Goal: Information Seeking & Learning: Learn about a topic

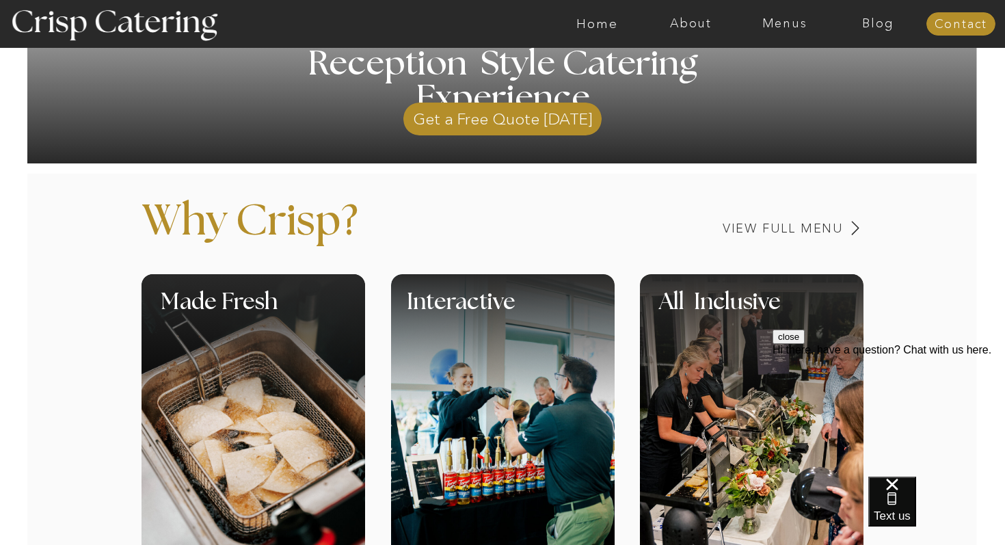
scroll to position [401, 0]
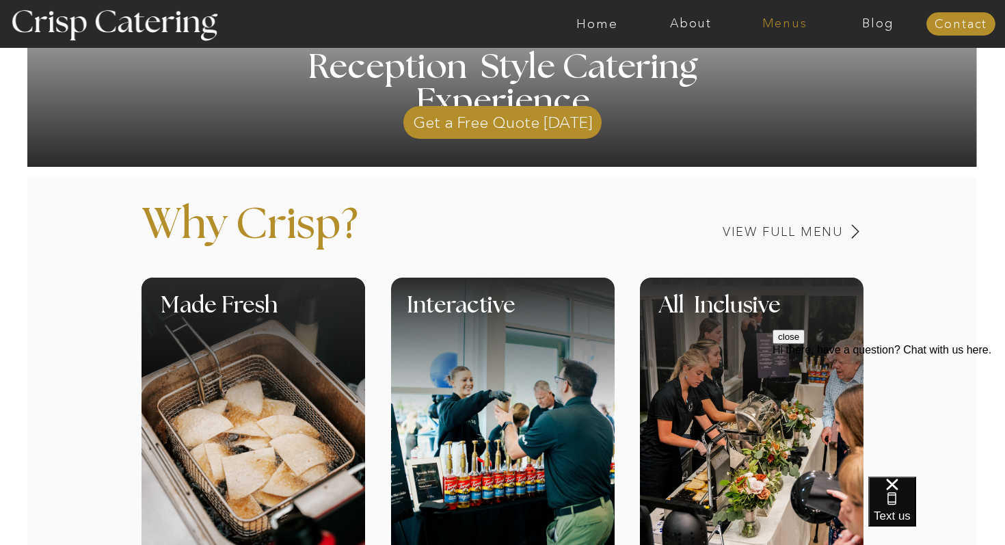
click at [792, 22] on nav "Menus" at bounding box center [785, 24] width 94 height 14
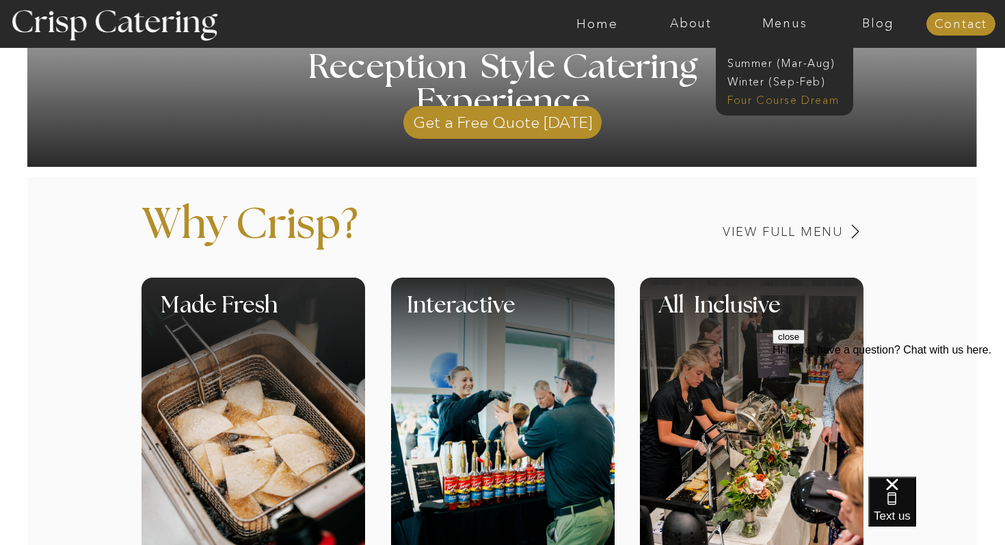
click at [781, 101] on nav "Four Course Dream" at bounding box center [789, 98] width 122 height 13
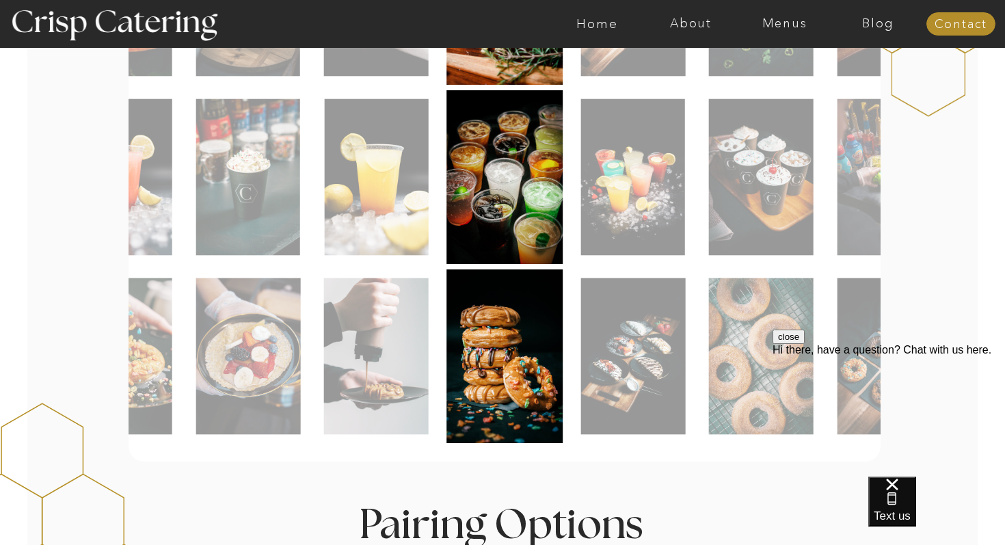
scroll to position [669, 0]
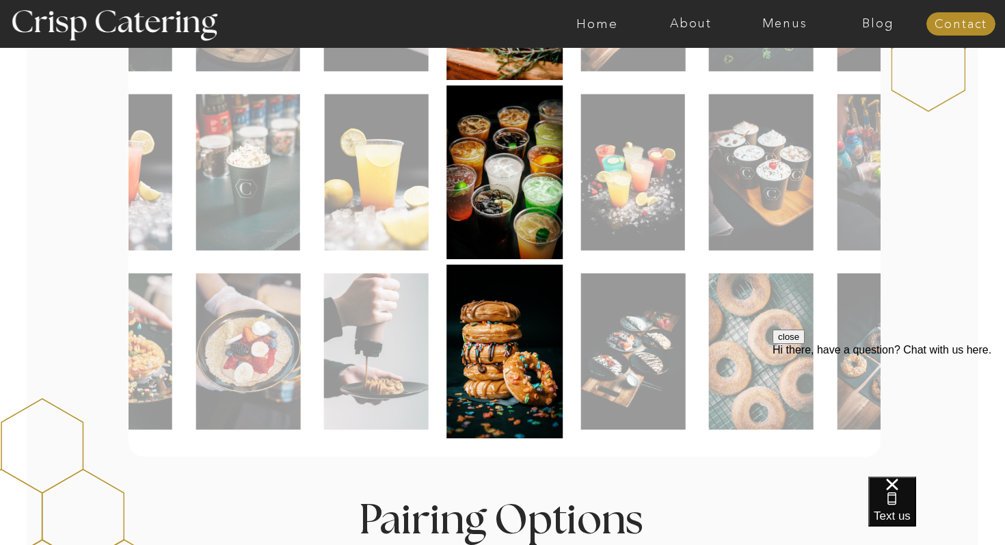
click at [283, 357] on img at bounding box center [248, 352] width 105 height 157
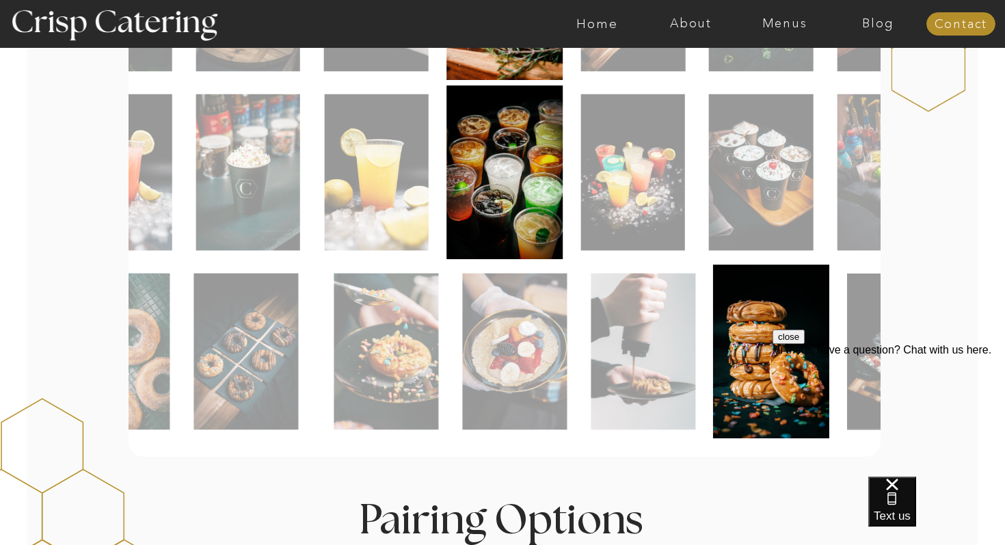
click at [549, 357] on img at bounding box center [514, 352] width 105 height 157
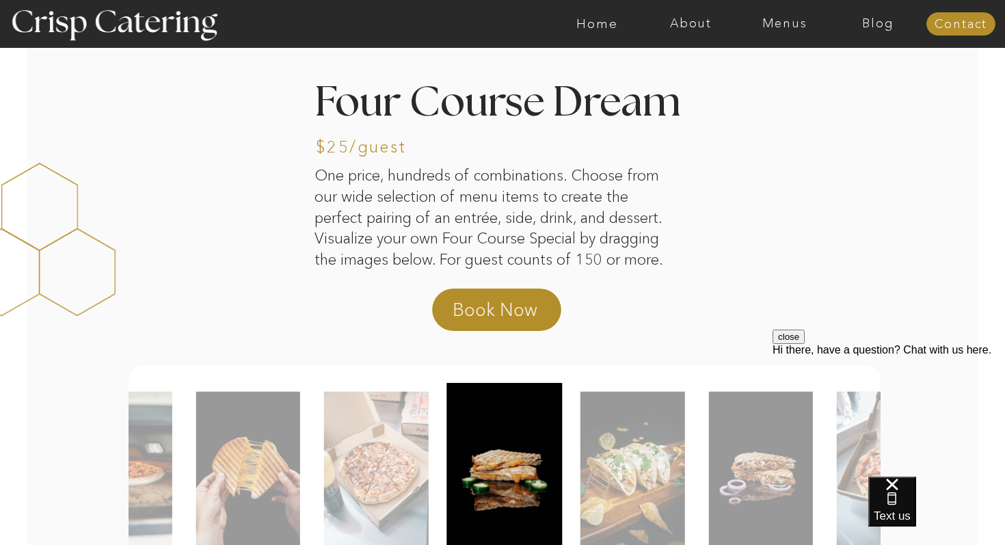
scroll to position [0, 0]
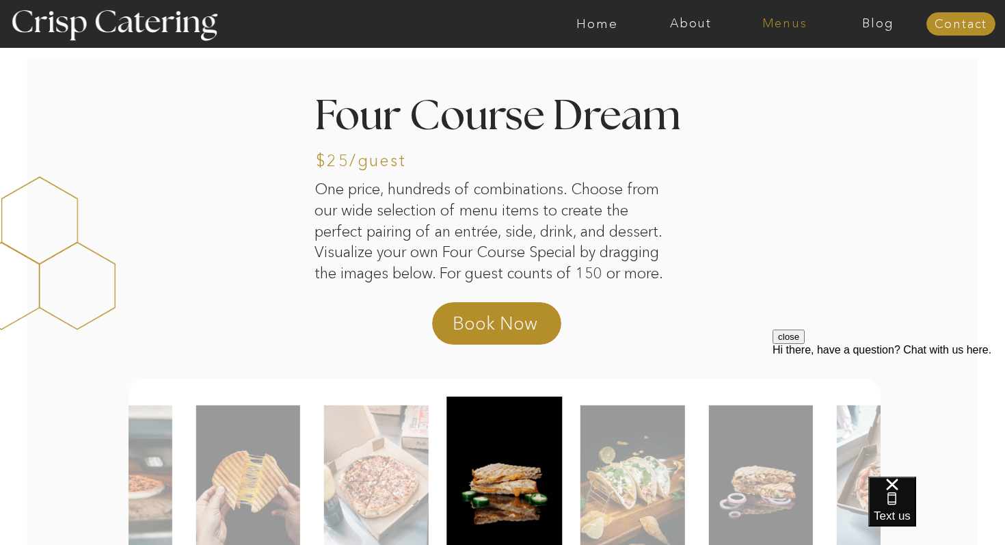
click at [791, 22] on nav "Menus" at bounding box center [785, 24] width 94 height 14
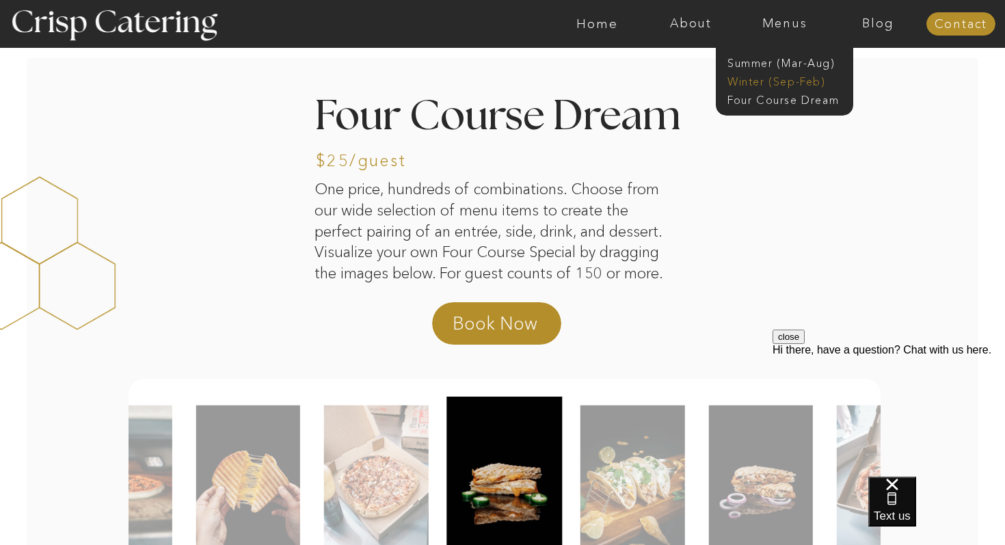
click at [773, 77] on nav "Winter (Sep-Feb)" at bounding box center [784, 80] width 112 height 13
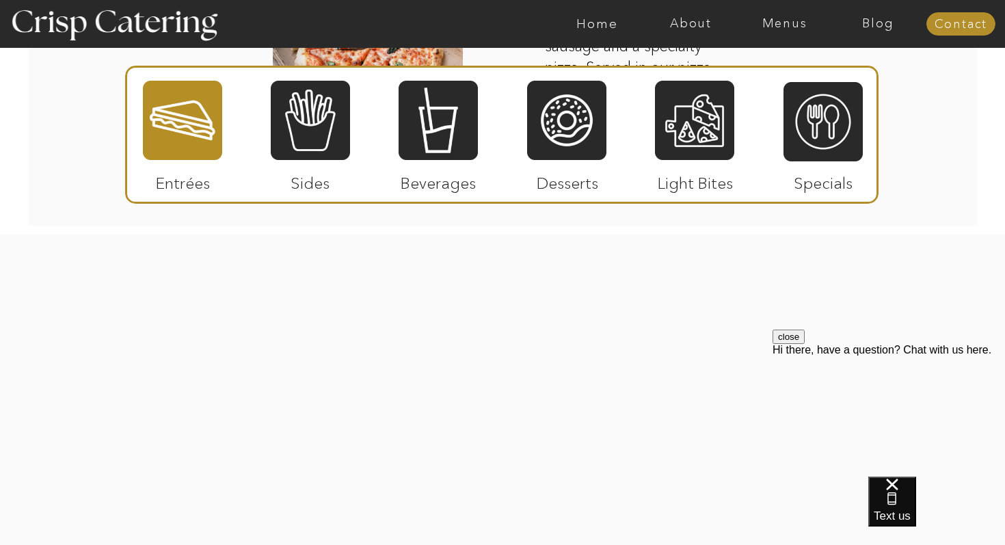
scroll to position [2579, 0]
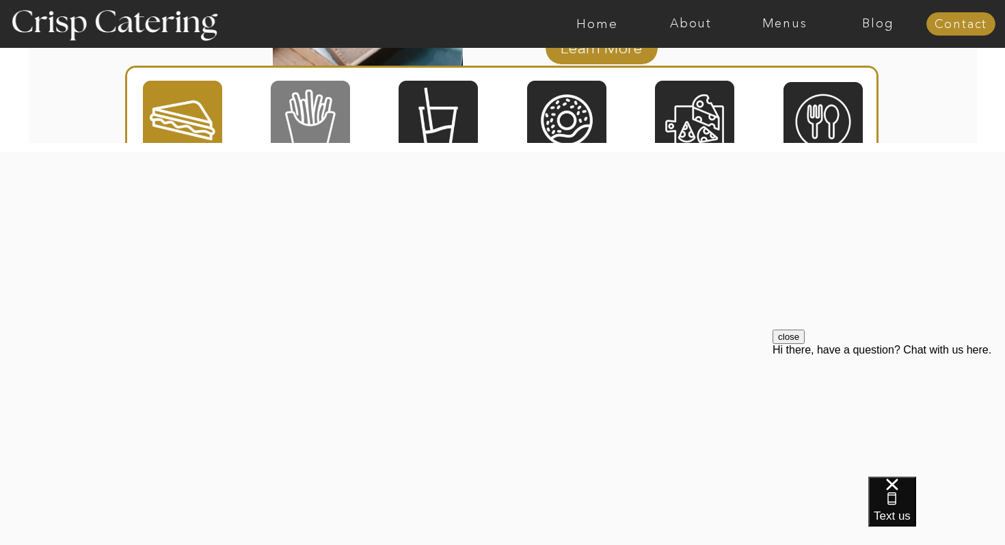
click at [323, 118] on div at bounding box center [310, 120] width 79 height 82
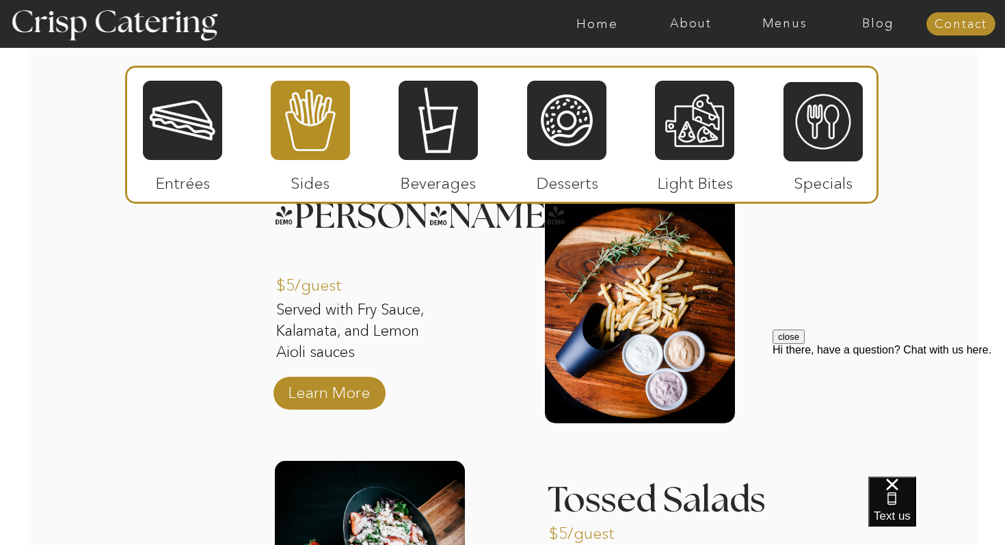
scroll to position [1718, 0]
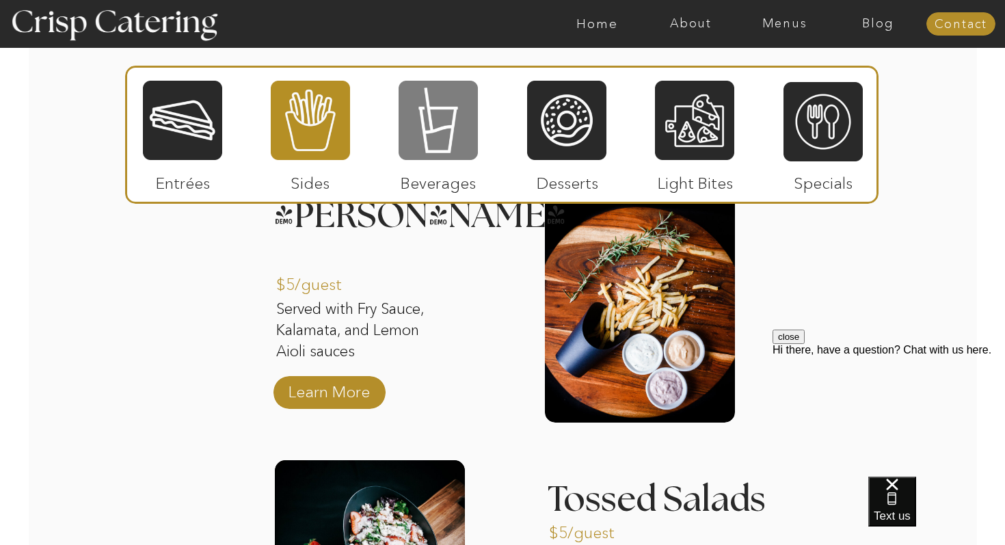
click at [458, 135] on div at bounding box center [438, 120] width 79 height 82
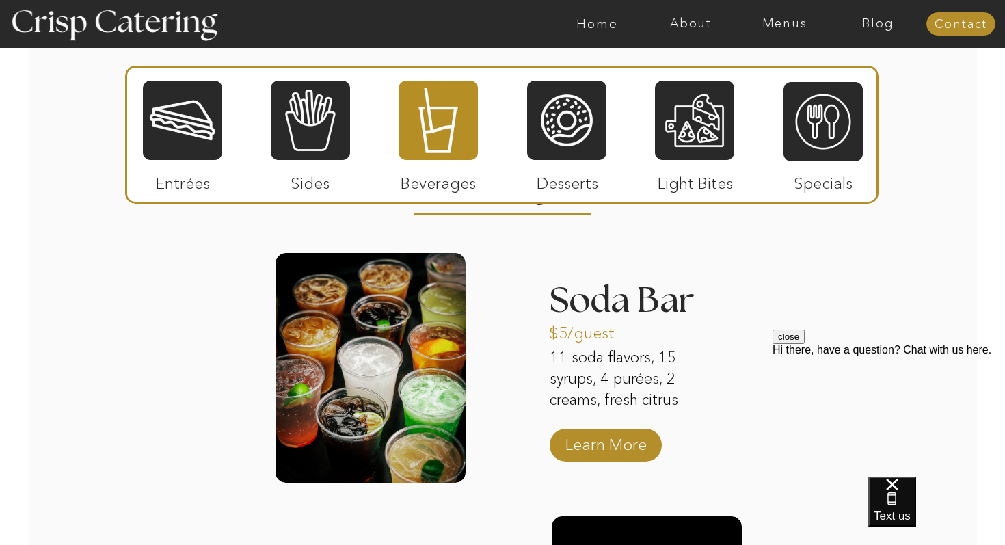
scroll to position [1650, 0]
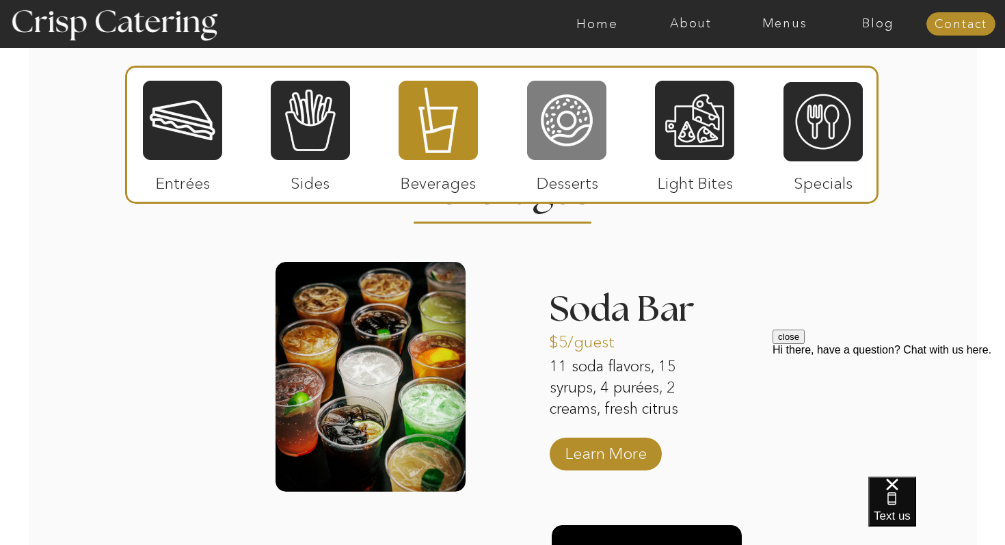
click at [561, 131] on div at bounding box center [566, 120] width 79 height 82
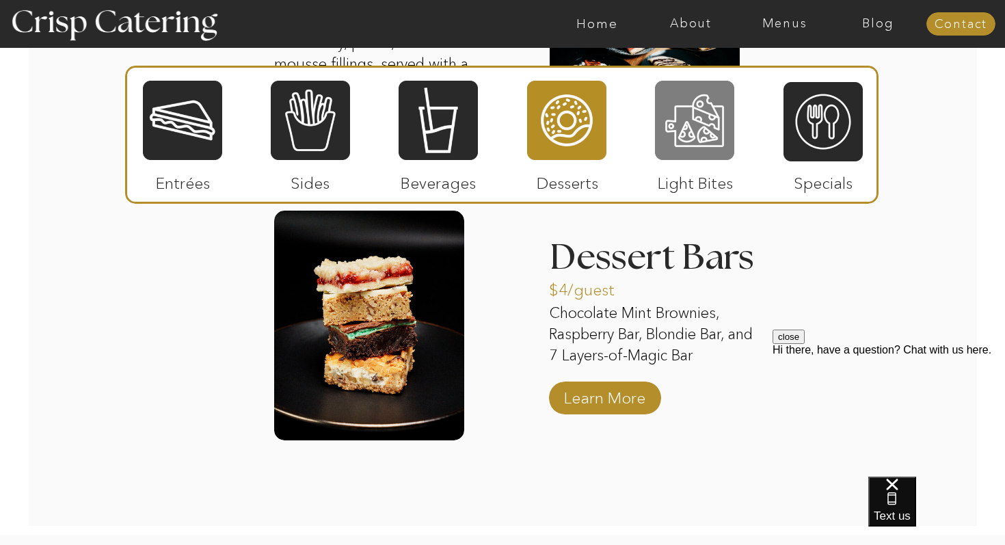
scroll to position [2246, 0]
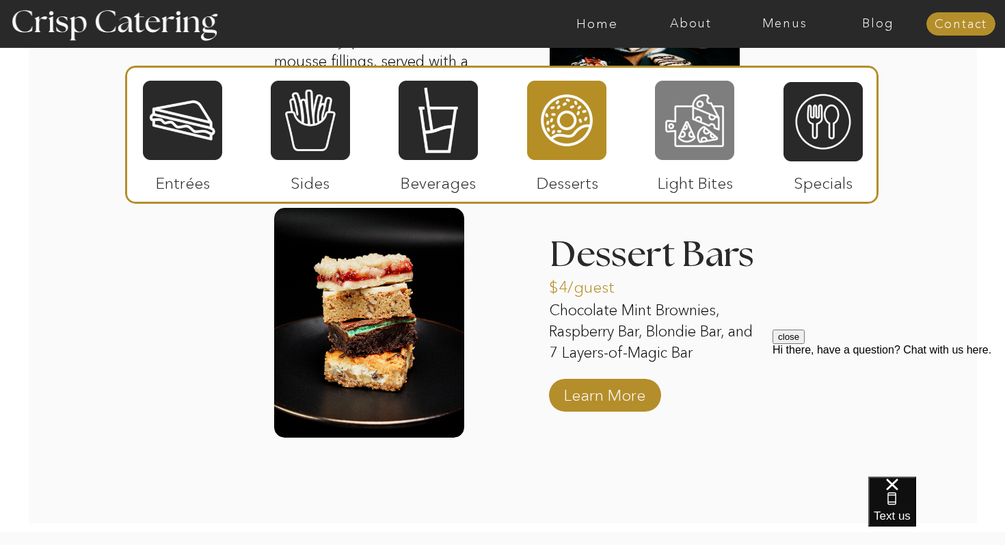
click at [721, 146] on div at bounding box center [694, 120] width 79 height 82
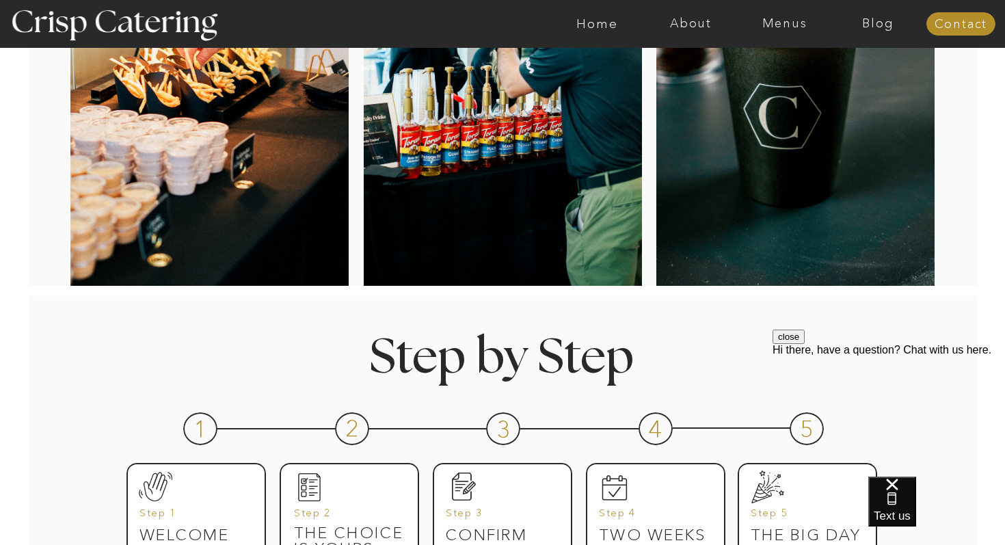
scroll to position [0, 0]
